Goal: Information Seeking & Learning: Learn about a topic

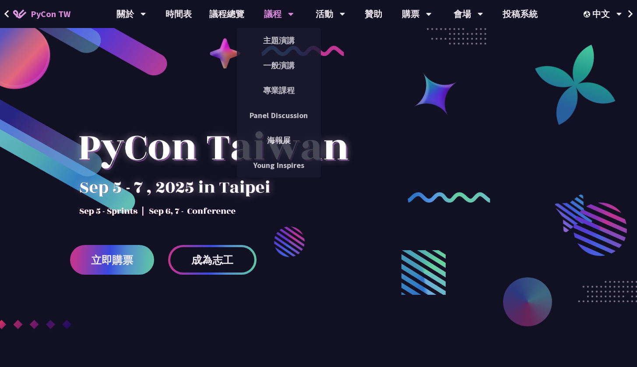
click at [279, 21] on div "議程" at bounding box center [279, 14] width 30 height 28
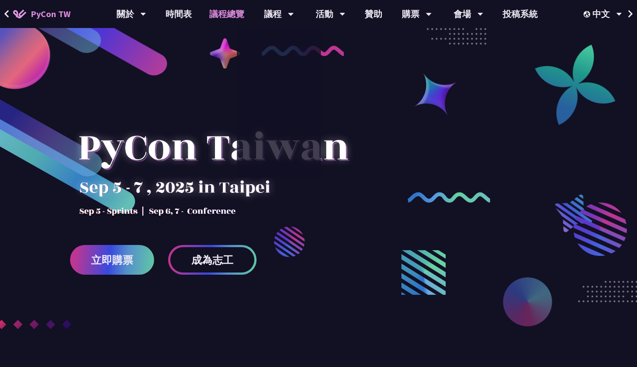
click at [226, 11] on link "議程總覽" at bounding box center [227, 14] width 53 height 28
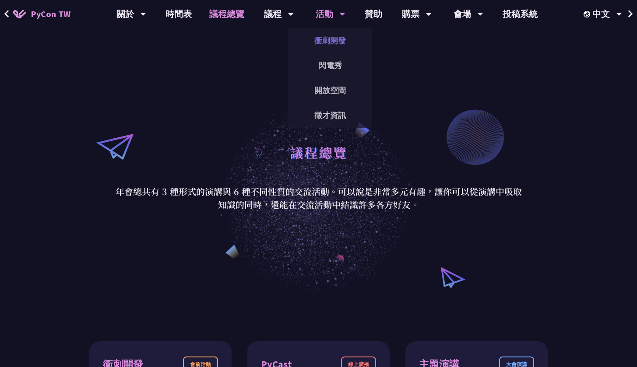
click at [317, 35] on link "衝刺開發" at bounding box center [330, 40] width 84 height 21
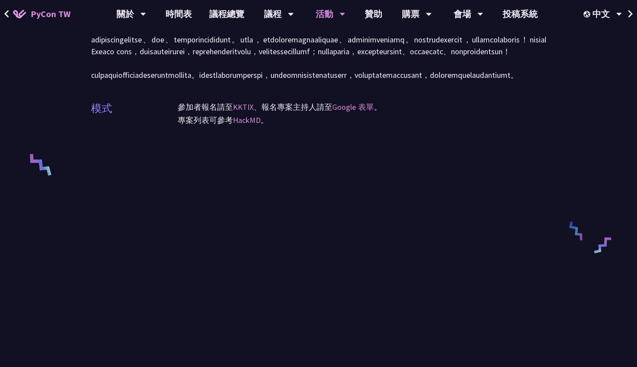
scroll to position [220, 0]
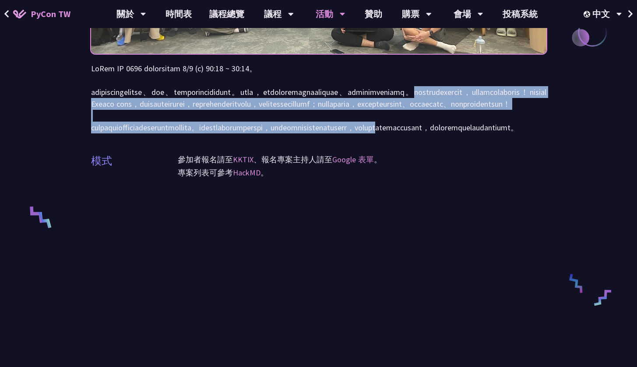
drag, startPoint x: 280, startPoint y: 99, endPoint x: 276, endPoint y: 159, distance: 60.6
click at [276, 134] on p at bounding box center [319, 98] width 456 height 71
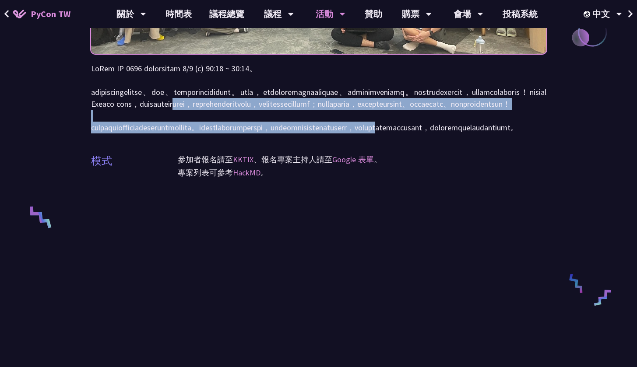
drag, startPoint x: 270, startPoint y: 144, endPoint x: 271, endPoint y: 157, distance: 13.1
click at [271, 134] on p at bounding box center [319, 98] width 456 height 71
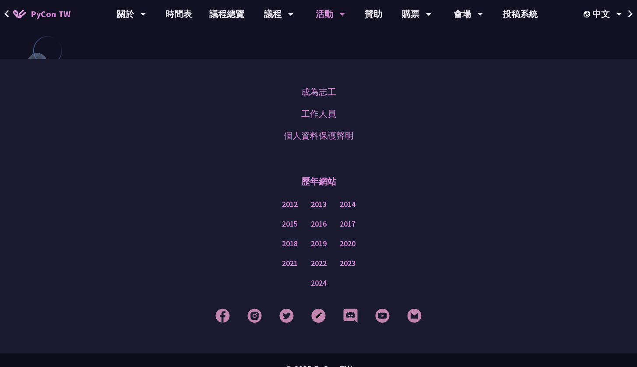
scroll to position [587, 0]
